Goal: Task Accomplishment & Management: Manage account settings

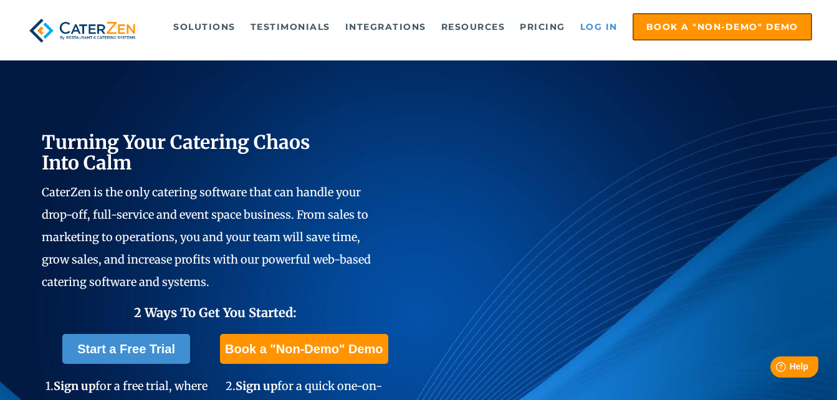
click at [600, 31] on link "Log in" at bounding box center [599, 26] width 50 height 25
click at [593, 27] on link "Log in" at bounding box center [599, 26] width 50 height 25
click at [580, 27] on link "Log in" at bounding box center [599, 26] width 50 height 25
